Goal: Transaction & Acquisition: Purchase product/service

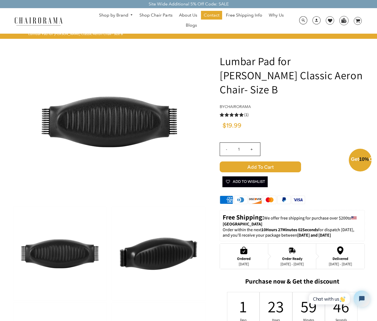
click at [340, 143] on div "Close dialog Exclusive Offer: Enjoy 10% Off! Get Your Coupon Code Now. Sign up …" at bounding box center [188, 159] width 377 height 321
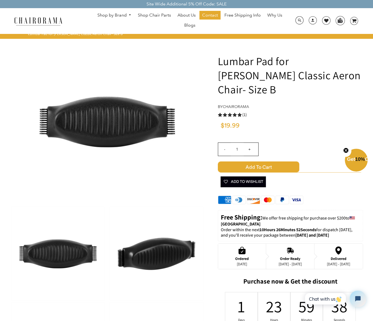
click at [263, 161] on span "Add to Cart" at bounding box center [258, 166] width 81 height 11
click at [339, 301] on img "button" at bounding box center [338, 298] width 5 height 5
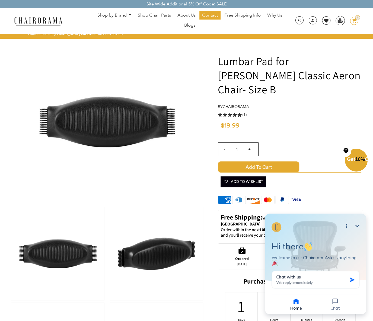
click at [352, 122] on div "$19.99" at bounding box center [290, 127] width 145 height 11
click at [174, 255] on img at bounding box center [156, 253] width 93 height 93
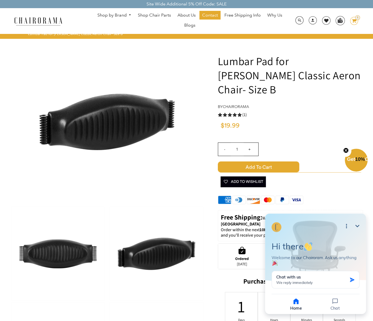
click at [357, 21] on icon "image/svg+xml Layer 1" at bounding box center [354, 21] width 8 height 9
